Goal: Obtain resource: Download file/media

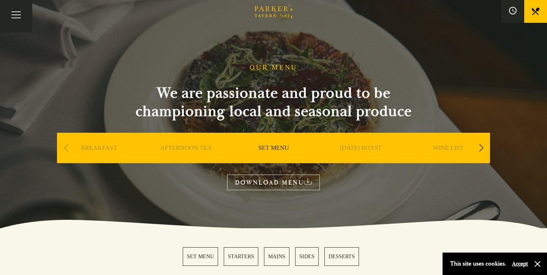
click at [97, 147] on link "BREAKFAST" at bounding box center [99, 159] width 36 height 30
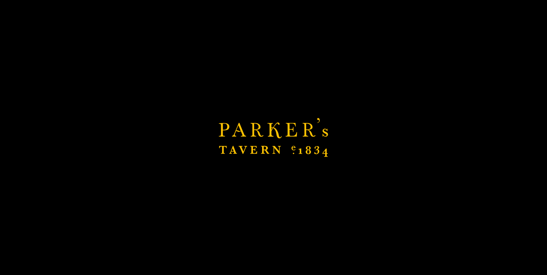
scroll to position [0, 0]
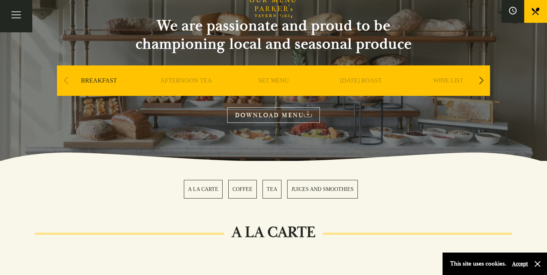
scroll to position [66, 0]
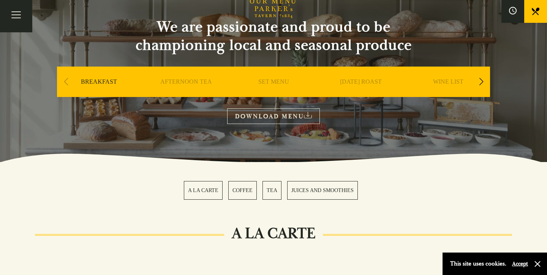
click at [202, 192] on link "A LA CARTE" at bounding box center [203, 190] width 39 height 19
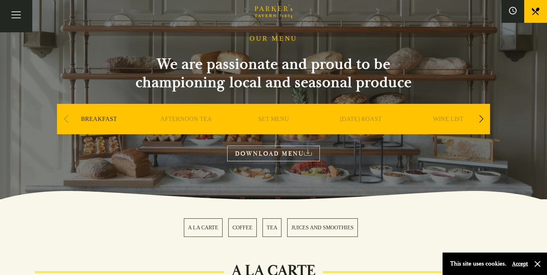
scroll to position [27, 0]
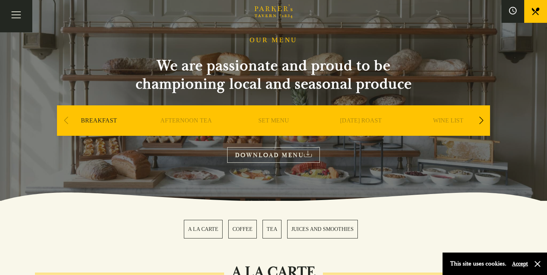
click at [272, 121] on link "SET MENU" at bounding box center [273, 132] width 31 height 30
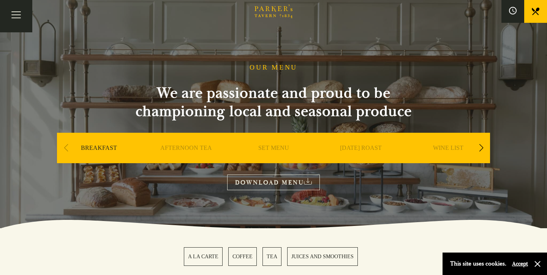
scroll to position [0, 0]
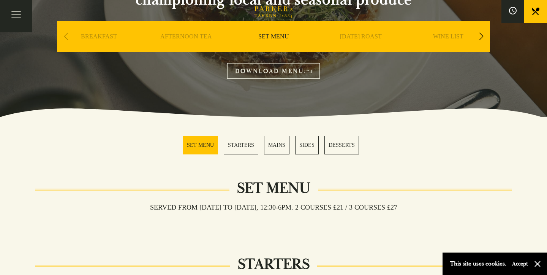
scroll to position [112, 0]
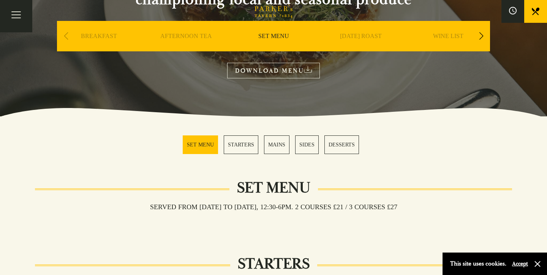
click at [241, 142] on link "STARTERS" at bounding box center [241, 144] width 35 height 19
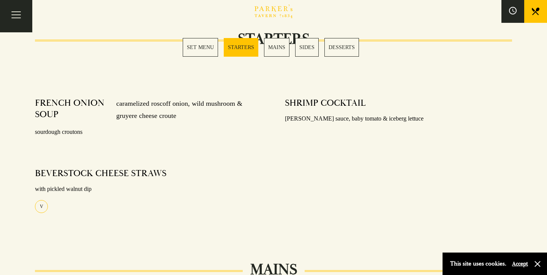
scroll to position [375, 0]
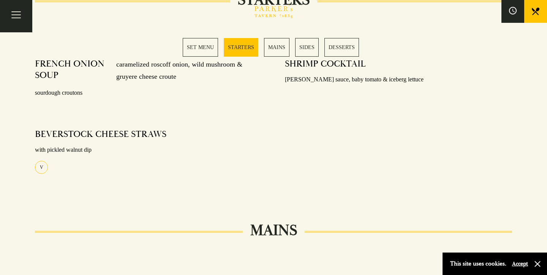
click at [277, 46] on link "MAINS" at bounding box center [276, 47] width 25 height 19
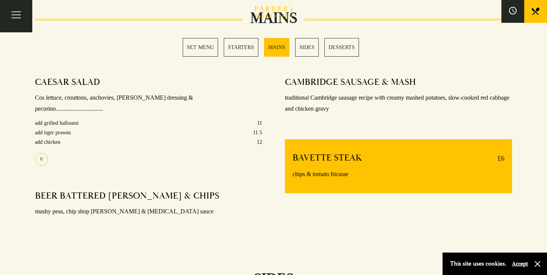
scroll to position [605, 0]
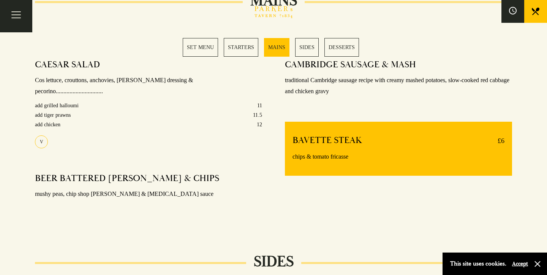
click at [312, 45] on link "SIDES" at bounding box center [307, 47] width 24 height 19
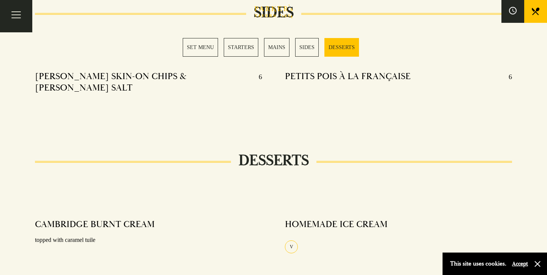
click at [339, 47] on link "DESSERTS" at bounding box center [342, 47] width 35 height 19
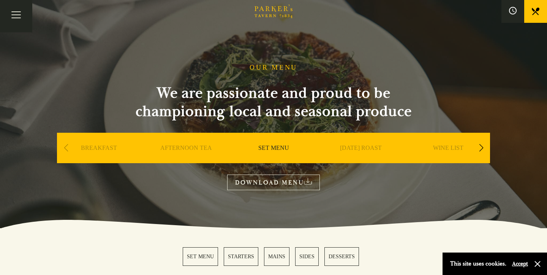
scroll to position [854, 0]
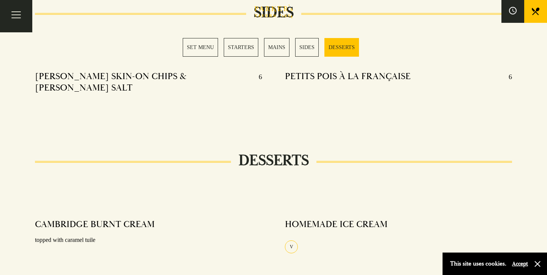
scroll to position [605, 0]
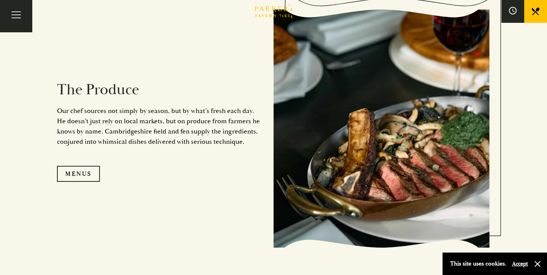
scroll to position [706, 0]
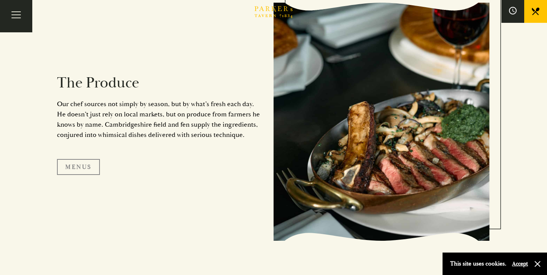
click at [75, 166] on link "Menus" at bounding box center [78, 167] width 43 height 16
click at [73, 159] on link "Menus" at bounding box center [78, 167] width 43 height 16
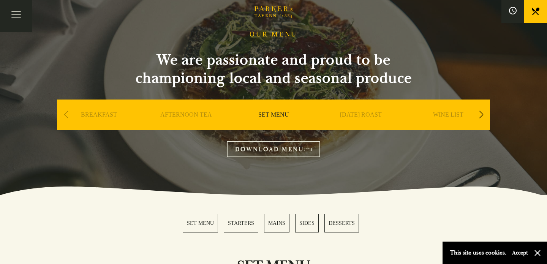
scroll to position [35, 0]
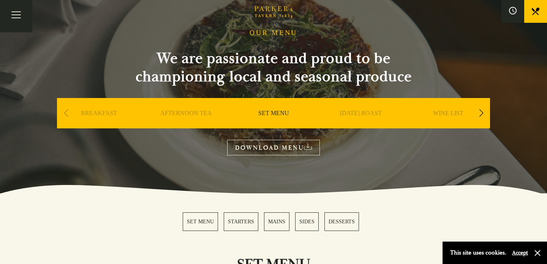
click at [269, 147] on link "DOWNLOAD MENU" at bounding box center [273, 148] width 93 height 16
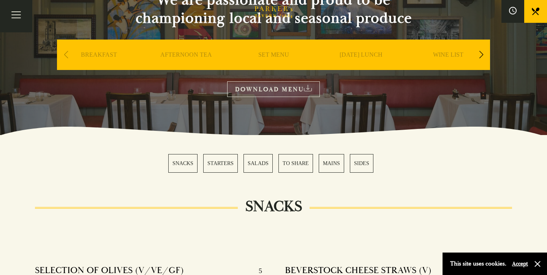
scroll to position [94, 0]
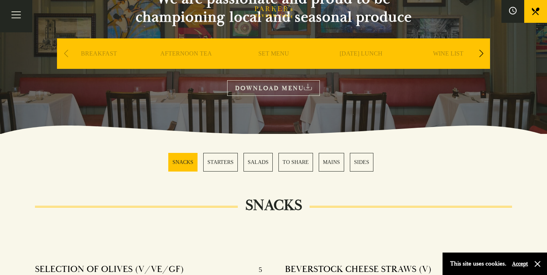
click at [312, 87] on icon at bounding box center [308, 87] width 8 height 6
